Goal: Task Accomplishment & Management: Use online tool/utility

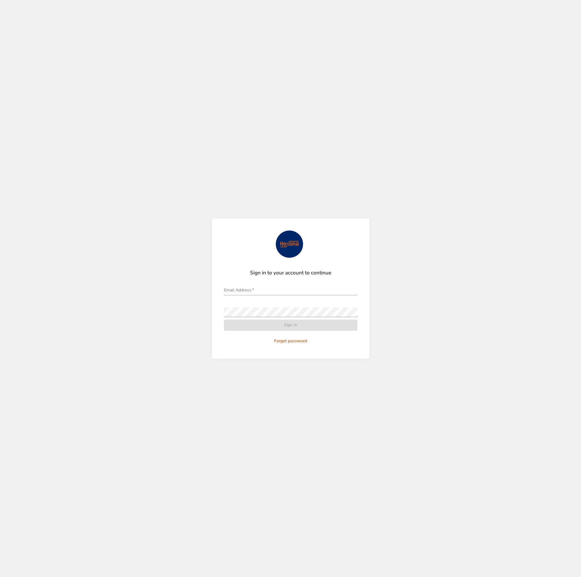
click at [291, 284] on div "Email Address   *" at bounding box center [290, 288] width 133 height 15
click at [289, 290] on input "Email Address   *" at bounding box center [290, 291] width 133 height 10
click at [423, 257] on div "Sign in to your account to continue Email Address   * Password   * Sign in Forg…" at bounding box center [290, 288] width 581 height 577
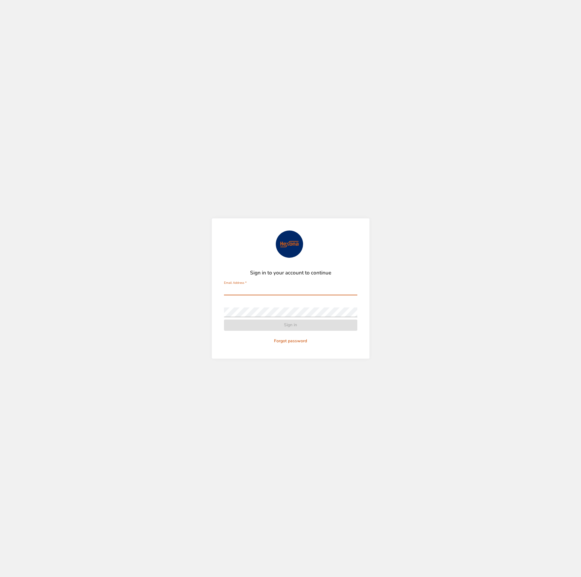
type input "**********"
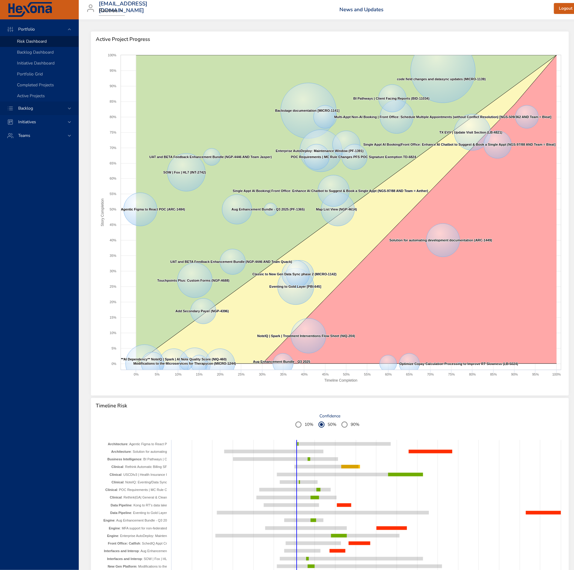
click at [40, 105] on div "Backlog" at bounding box center [39, 108] width 53 height 6
click at [43, 53] on span "Backlog Details" at bounding box center [31, 55] width 29 height 6
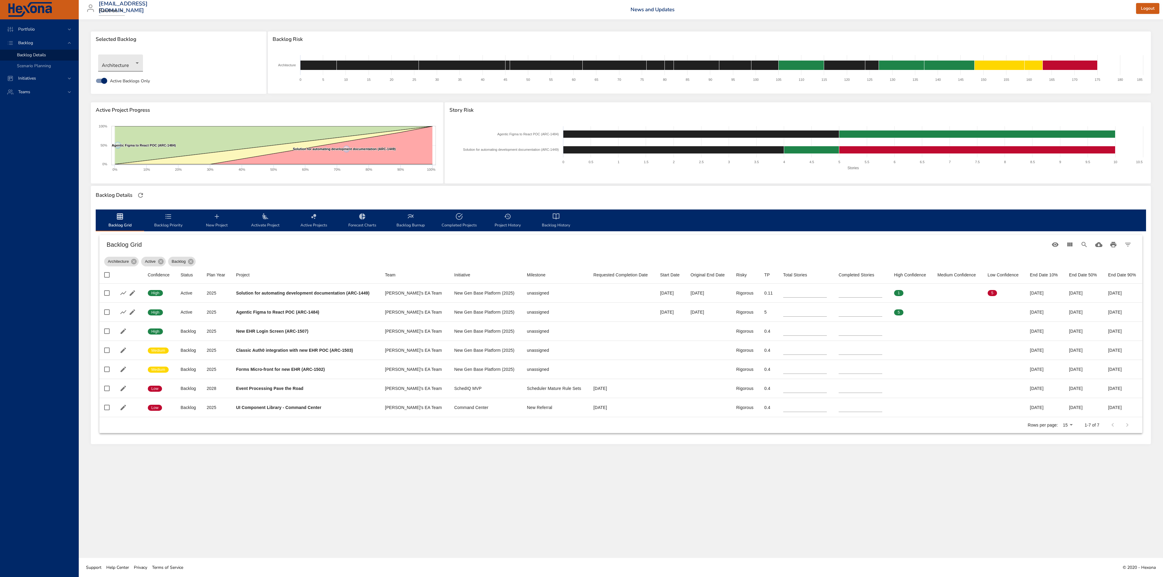
click at [141, 61] on body "Portfolio Backlog Backlog Details Scenario Planning Initiatives Teams [EMAIL_AD…" at bounding box center [581, 288] width 1163 height 577
click at [138, 72] on li "Business Intelligence" at bounding box center [129, 73] width 62 height 10
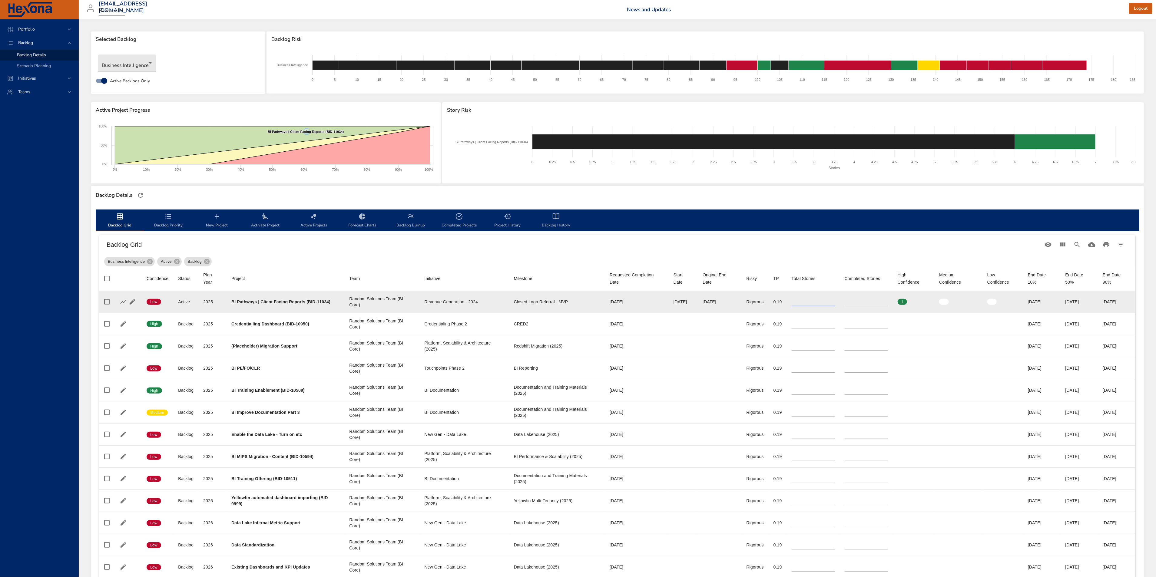
drag, startPoint x: 800, startPoint y: 298, endPoint x: 723, endPoint y: 306, distance: 77.6
click at [580, 306] on tr "Confidence Low Status Active Plan Year [DATE] Project BI Pathways | Client Faci…" at bounding box center [617, 302] width 1036 height 22
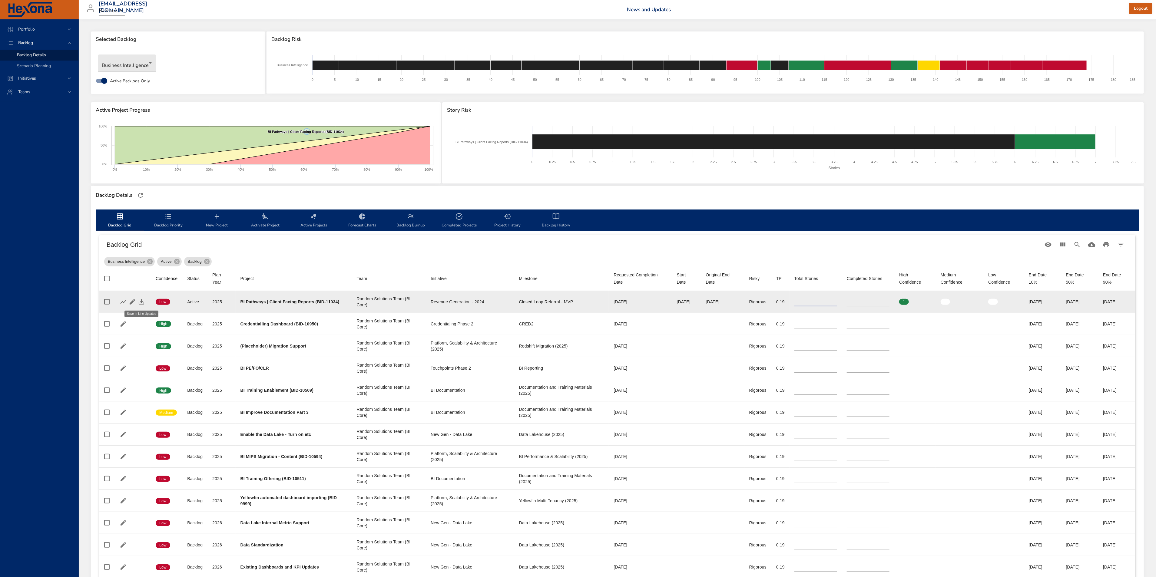
type input "*"
click at [139, 304] on icon "button" at bounding box center [141, 301] width 7 height 7
